Goal: Task Accomplishment & Management: Use online tool/utility

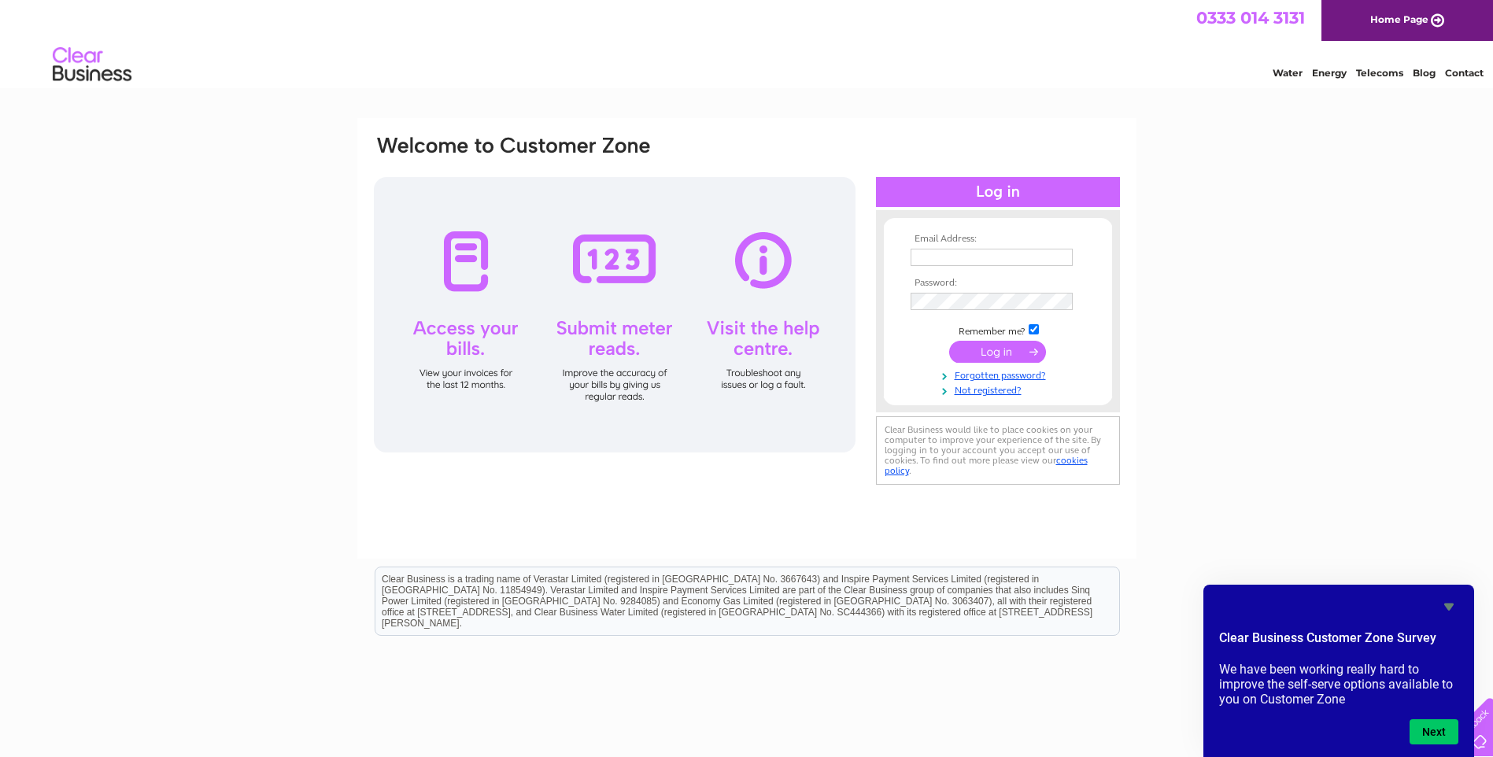
type input "[EMAIL_ADDRESS][DOMAIN_NAME]"
click at [1268, 350] on div "Email Address: [EMAIL_ADDRESS][DOMAIN_NAME] Password: Forgotten password?" at bounding box center [746, 473] width 1493 height 710
click at [1001, 353] on input "submit" at bounding box center [997, 352] width 97 height 22
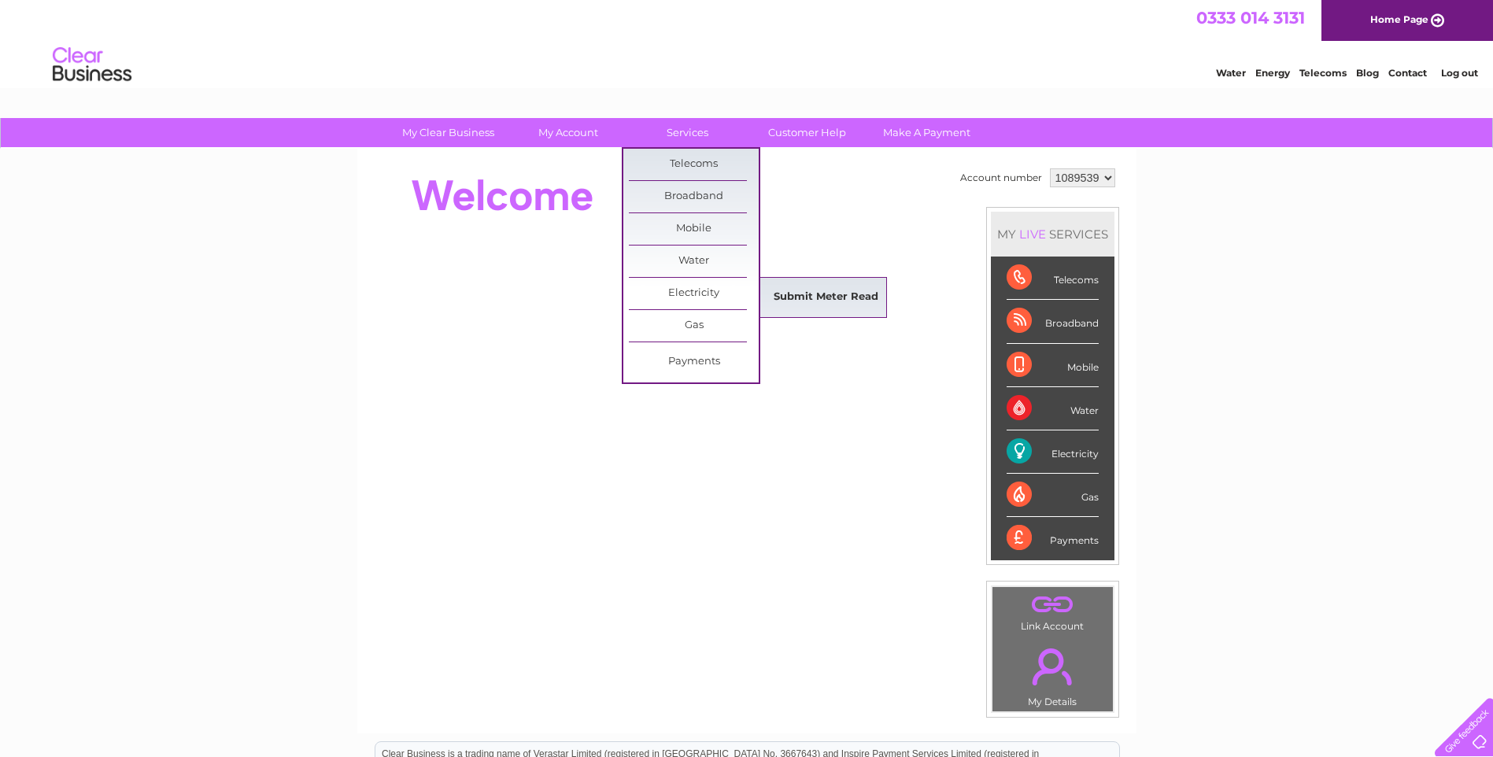
click at [846, 300] on link "Submit Meter Read" at bounding box center [826, 297] width 130 height 31
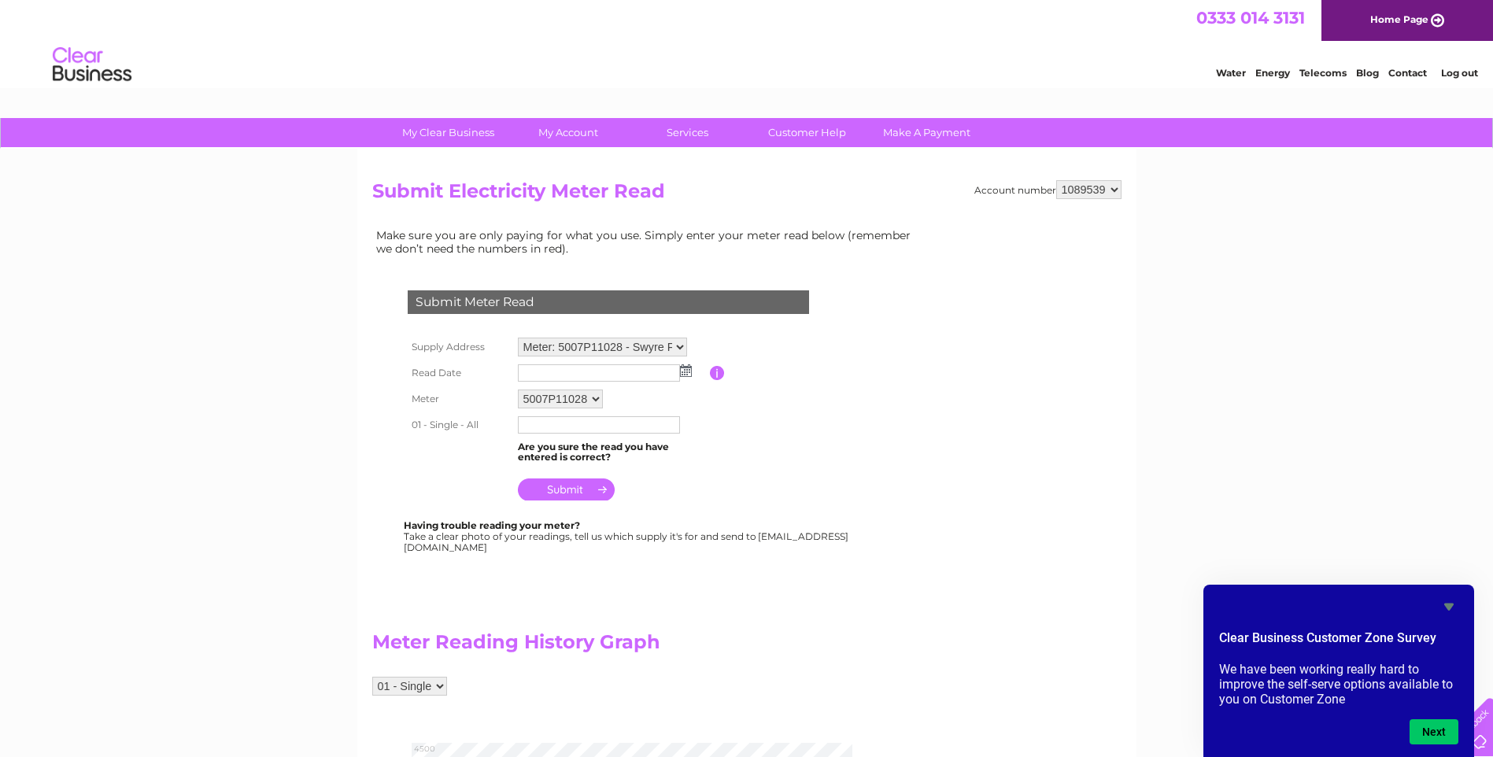
click at [676, 346] on select "Meter: 5007P11028 - Swyre Farm, Dunscore, Dumfries, DG2 0UF Meter: 3200P00303 -…" at bounding box center [602, 347] width 169 height 19
select select "133395"
click at [518, 338] on select "Meter: 5007P11028 - Swyre Farm, Dunscore, Dumfries, DG2 0UF Meter: 3200P00303 -…" at bounding box center [602, 348] width 169 height 20
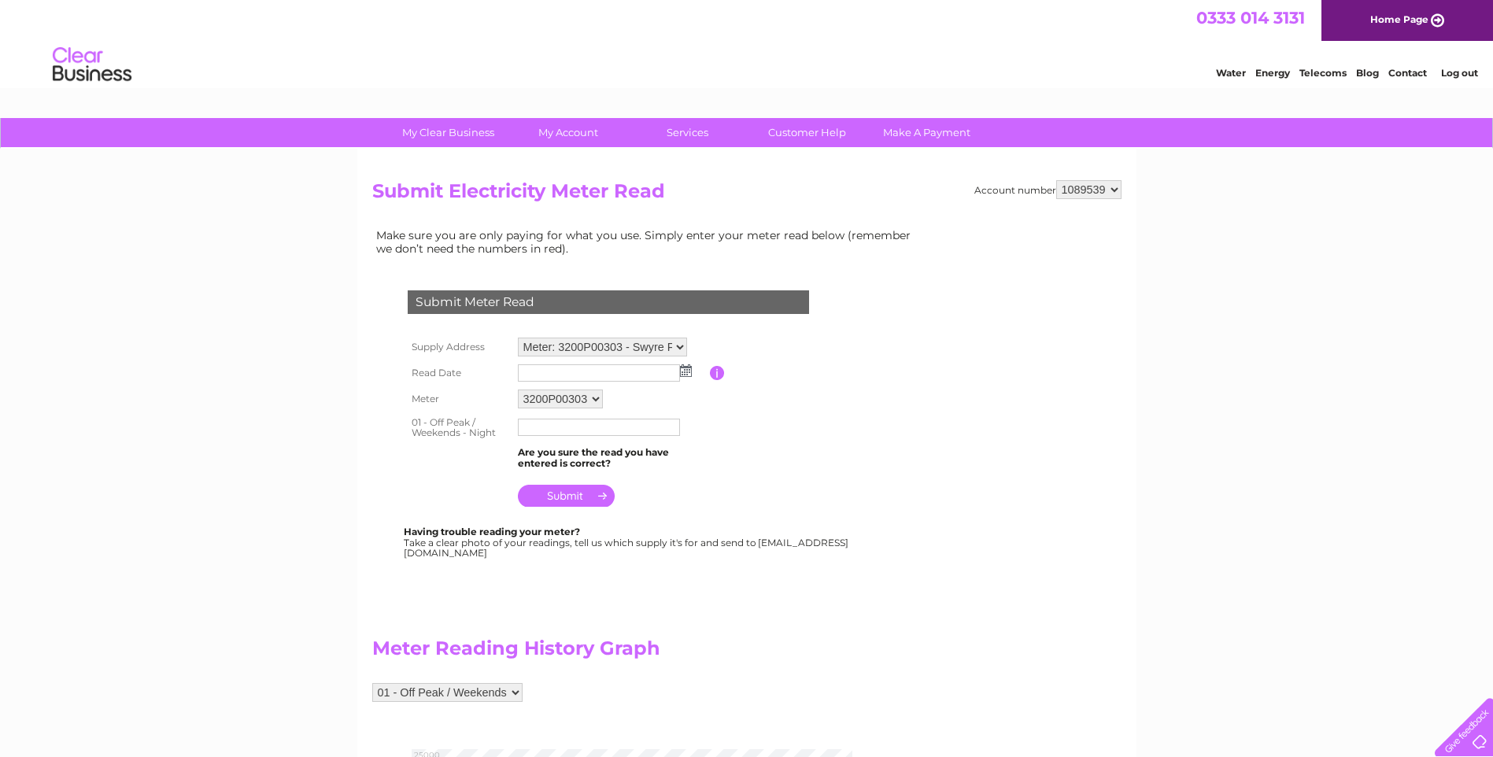
click at [688, 368] on img at bounding box center [686, 370] width 12 height 13
click at [561, 440] on link "1" at bounding box center [557, 440] width 24 height 16
type input "[DATE]"
click at [561, 431] on input "text" at bounding box center [600, 427] width 164 height 19
type input "22899"
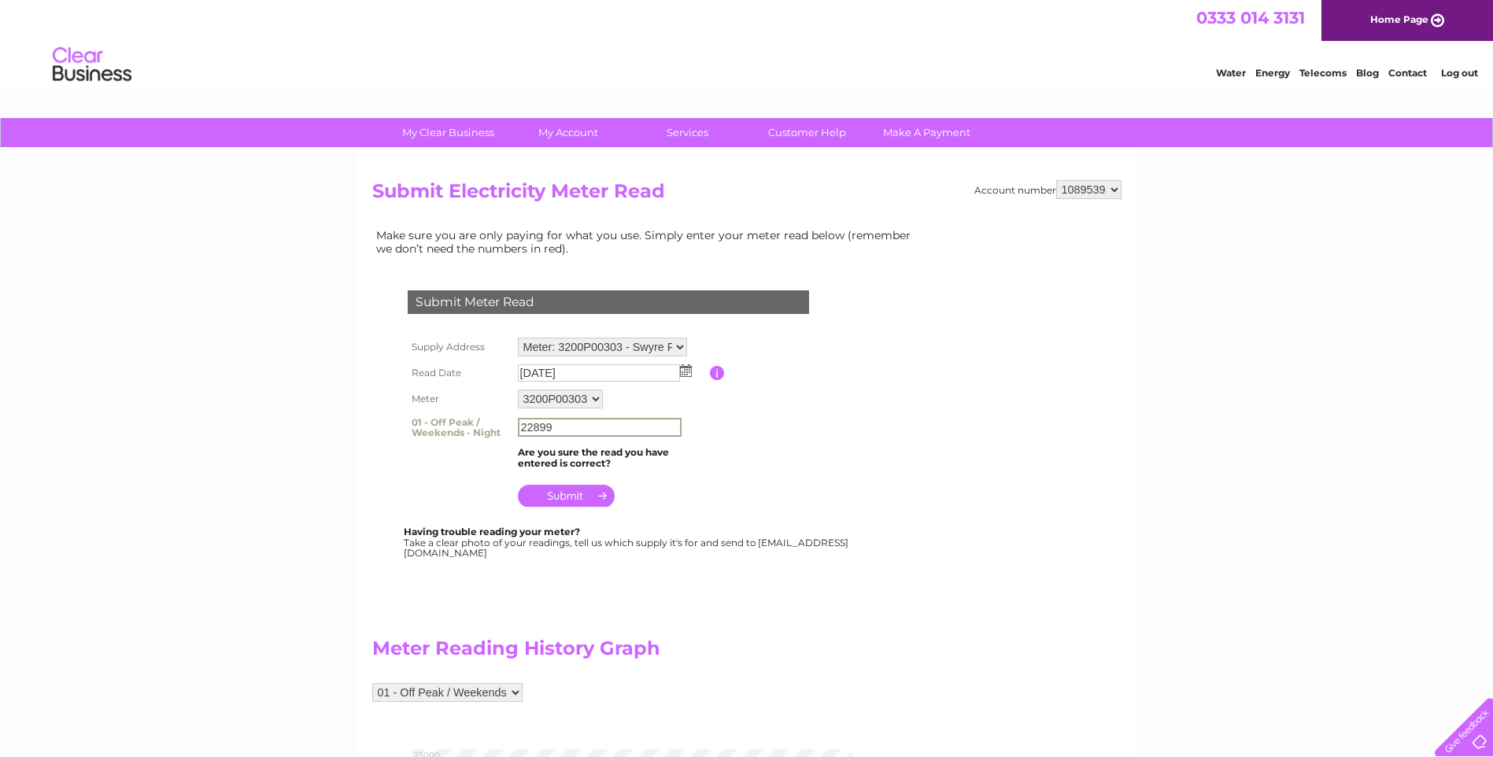
click at [583, 497] on input "submit" at bounding box center [566, 496] width 97 height 22
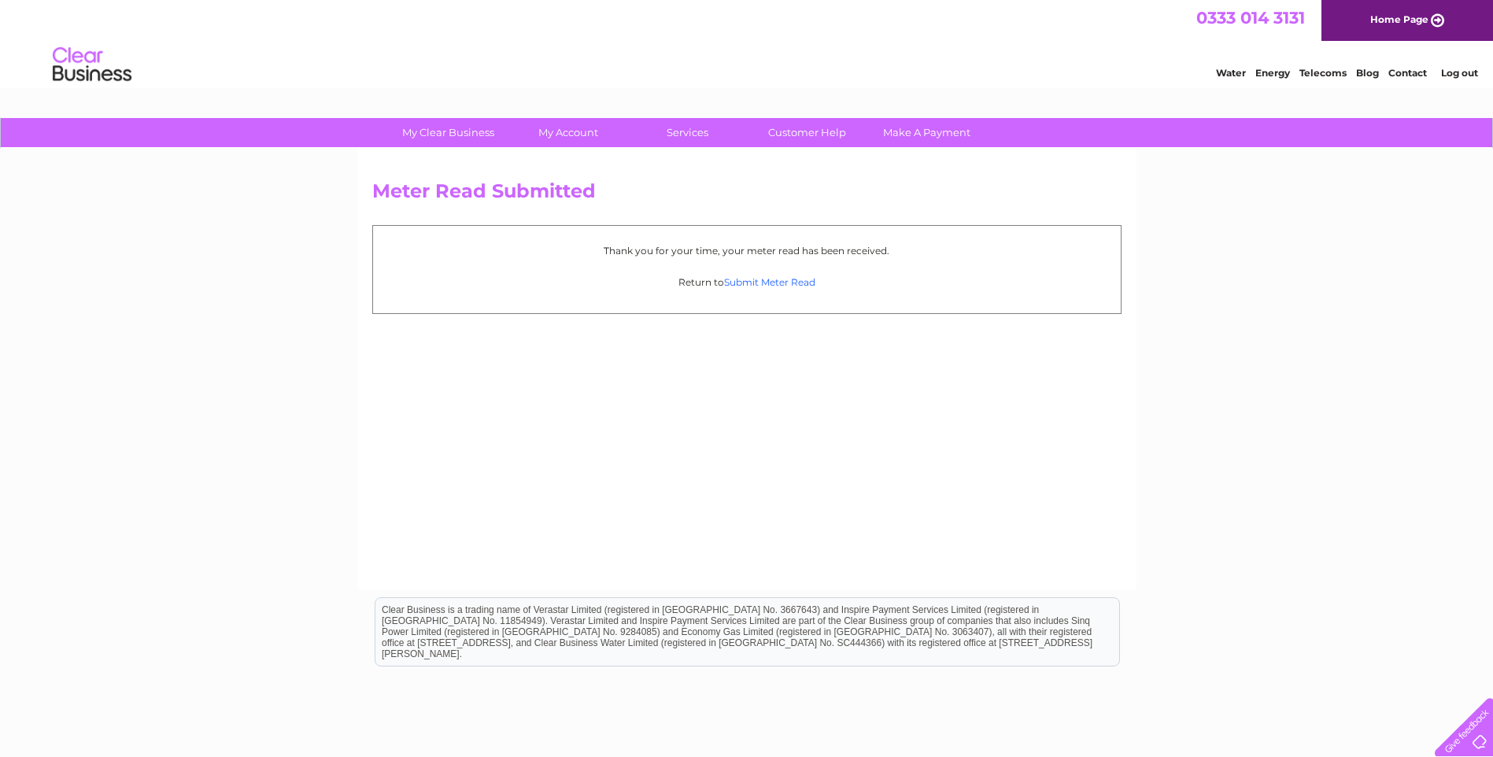
click at [786, 285] on link "Submit Meter Read" at bounding box center [769, 282] width 91 height 12
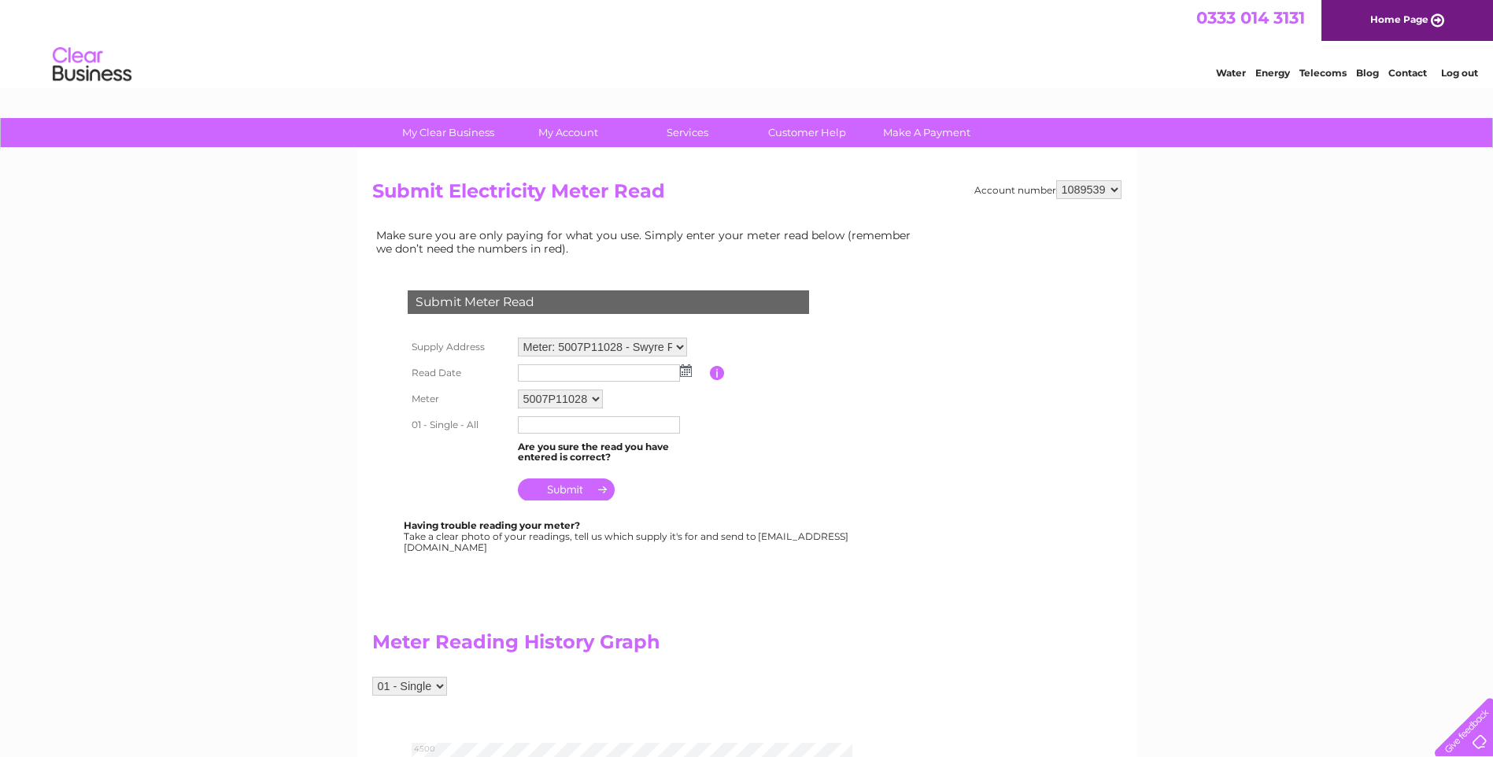
click at [688, 376] on img at bounding box center [686, 370] width 12 height 13
click at [562, 437] on link "1" at bounding box center [557, 440] width 24 height 16
type input "[DATE]"
click at [567, 427] on input "text" at bounding box center [600, 425] width 164 height 19
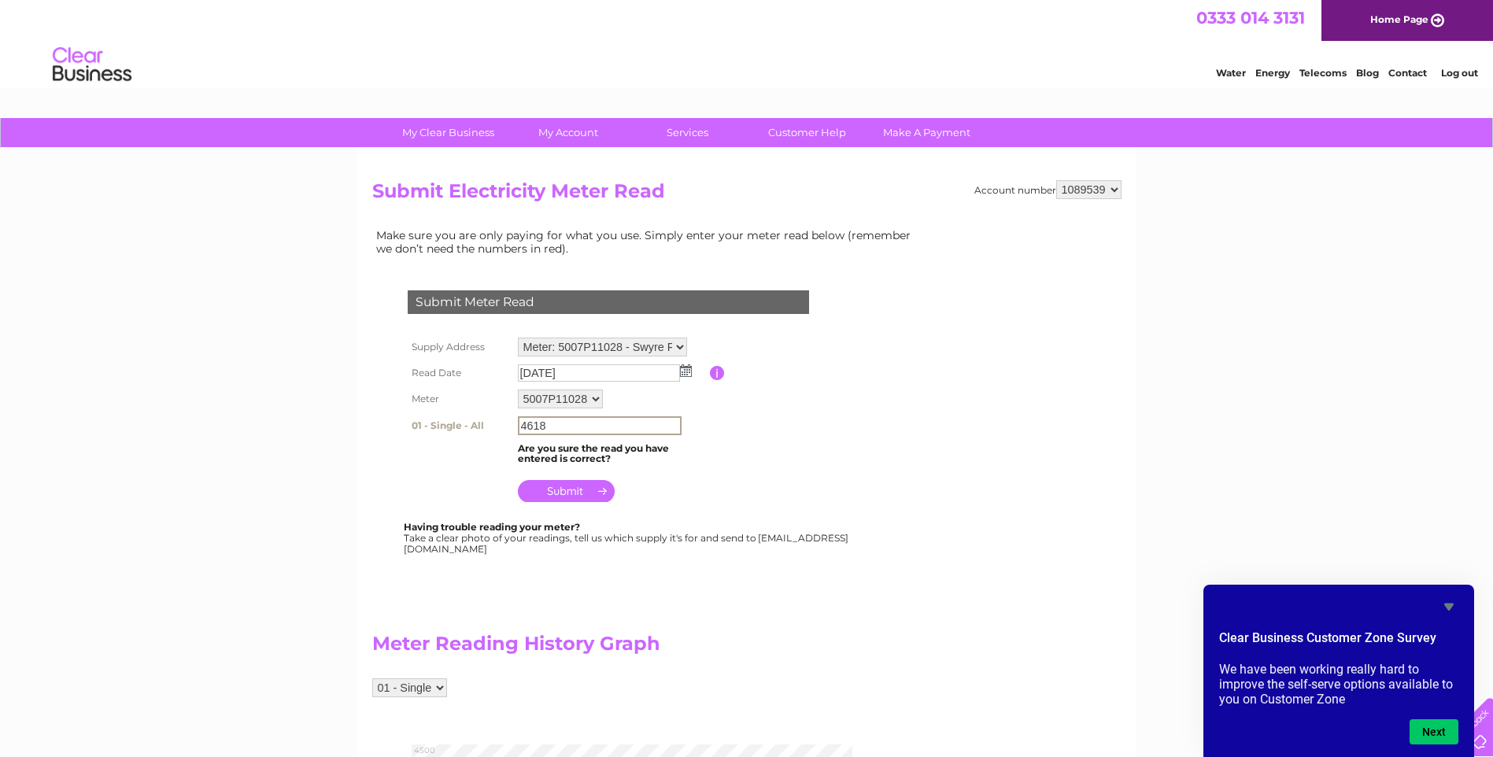
type input "4618"
click at [563, 489] on input "submit" at bounding box center [566, 491] width 97 height 22
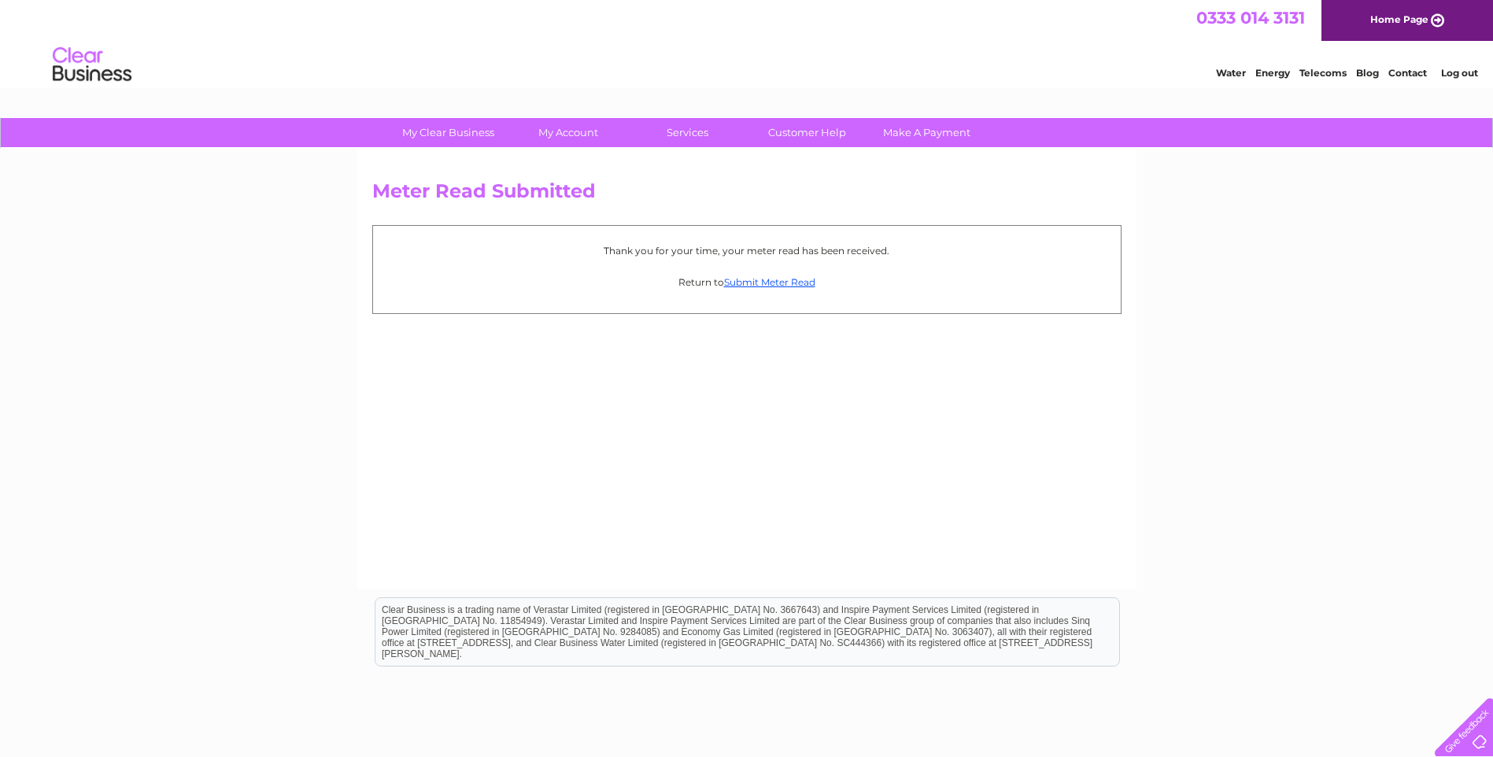
click at [1466, 69] on link "Log out" at bounding box center [1459, 73] width 37 height 12
